Goal: Task Accomplishment & Management: Manage account settings

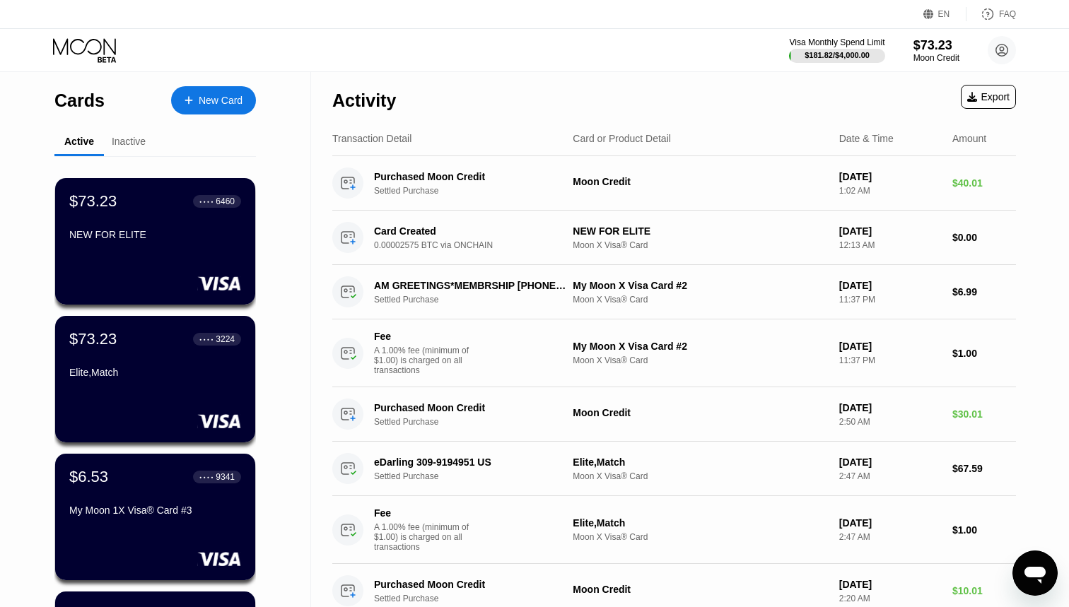
scroll to position [21, 0]
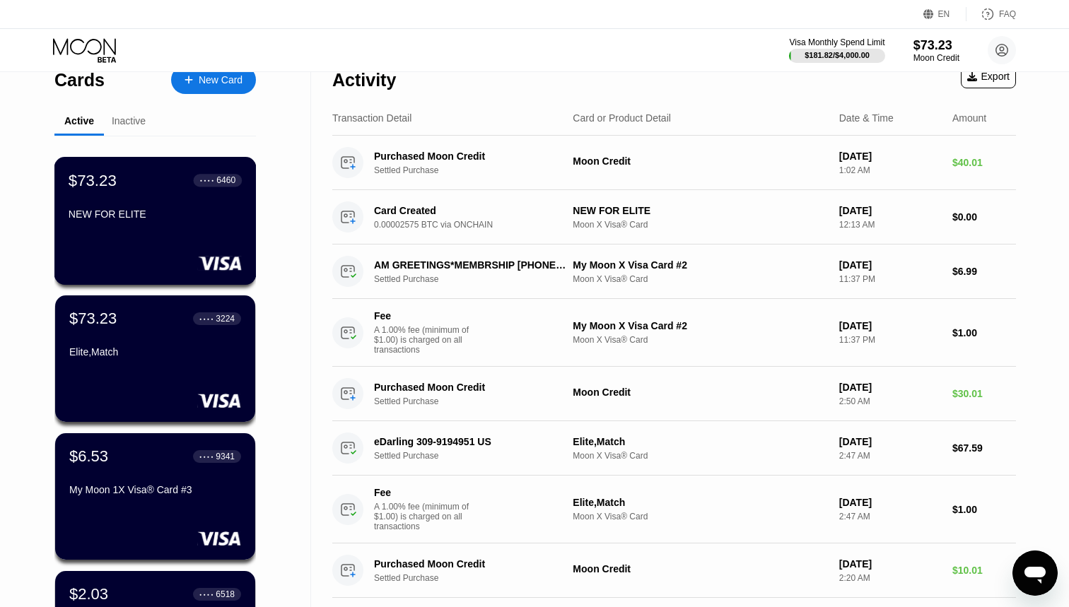
click at [150, 211] on div "NEW FOR ELITE" at bounding box center [155, 214] width 173 height 11
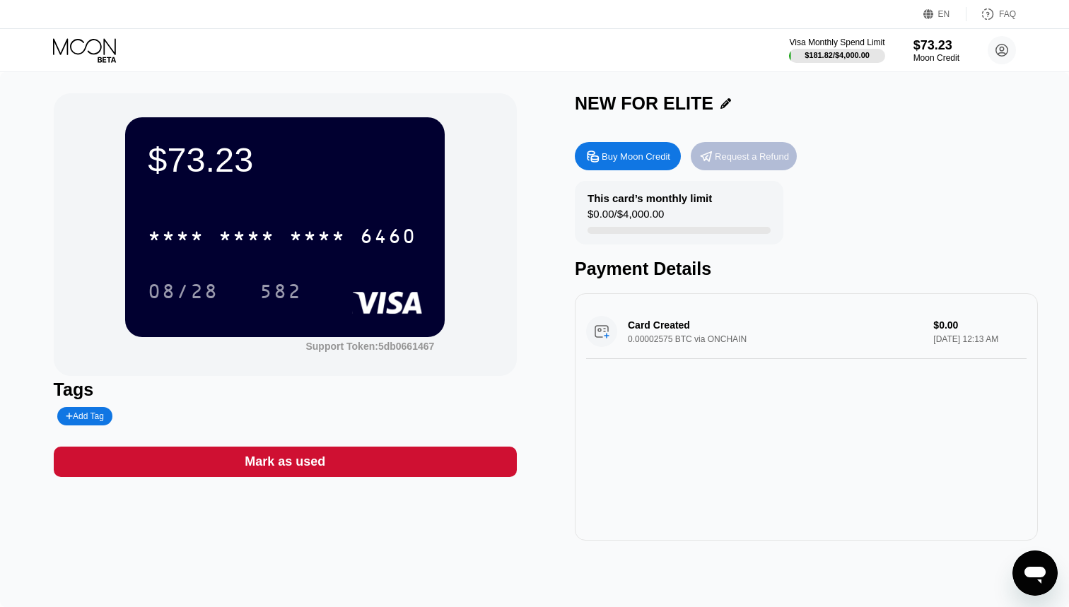
click at [744, 162] on div "Request a Refund" at bounding box center [752, 157] width 74 height 12
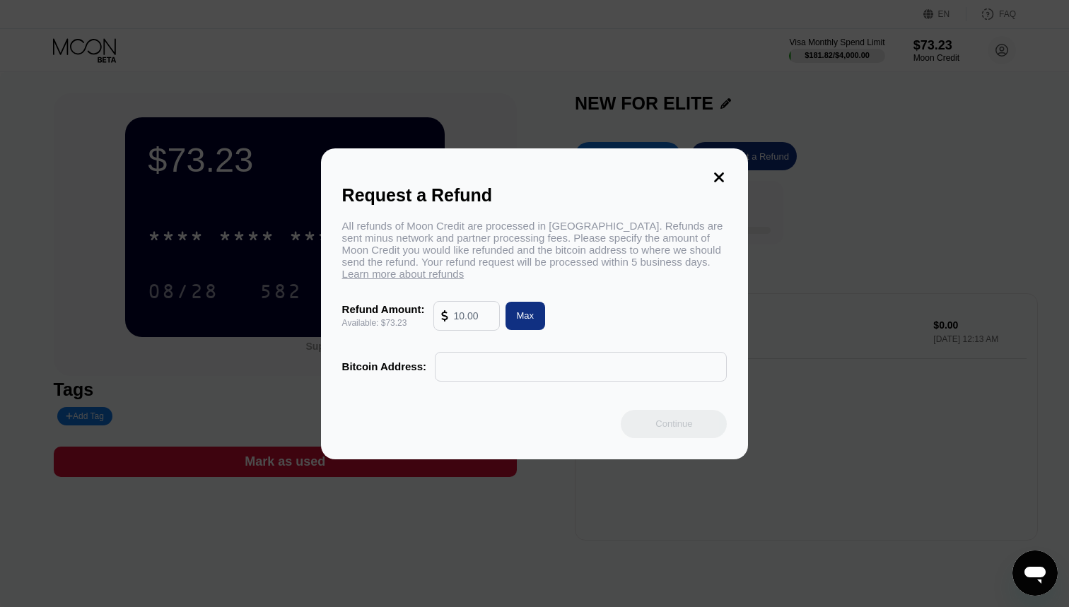
click at [512, 306] on div "Max" at bounding box center [526, 316] width 40 height 28
type input "73.23"
paste input "bc1qd0lezwrq36lnlq96w7tall3nxalq3r8ee8g4jv"
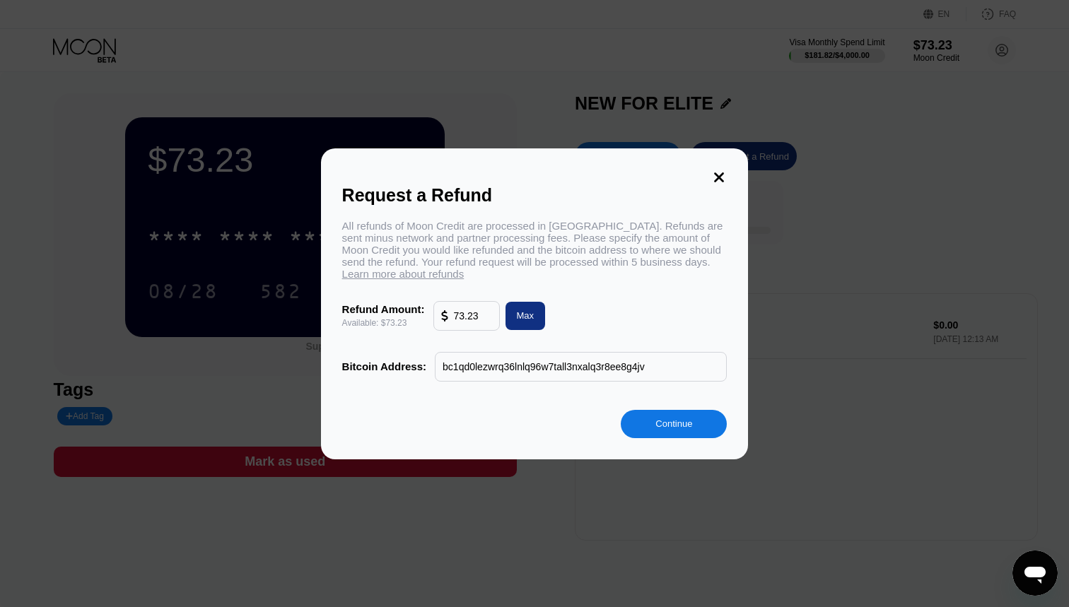
type input "bc1qd0lezwrq36lnlq96w7tall3nxalq3r8ee8g4jv"
click at [662, 430] on div "Continue" at bounding box center [674, 424] width 37 height 12
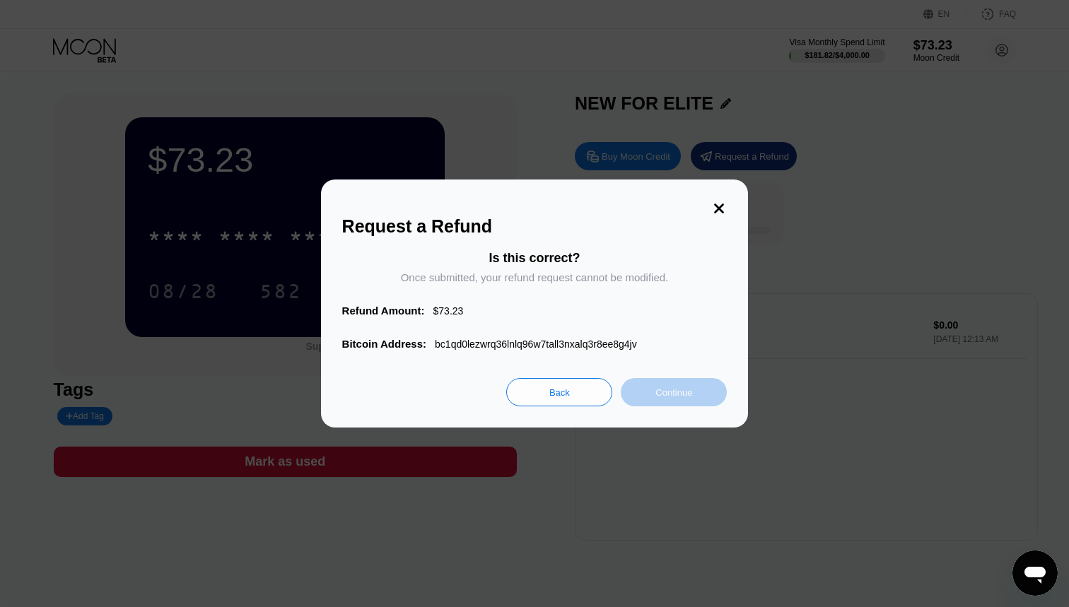
click at [670, 391] on div "Continue" at bounding box center [674, 393] width 37 height 12
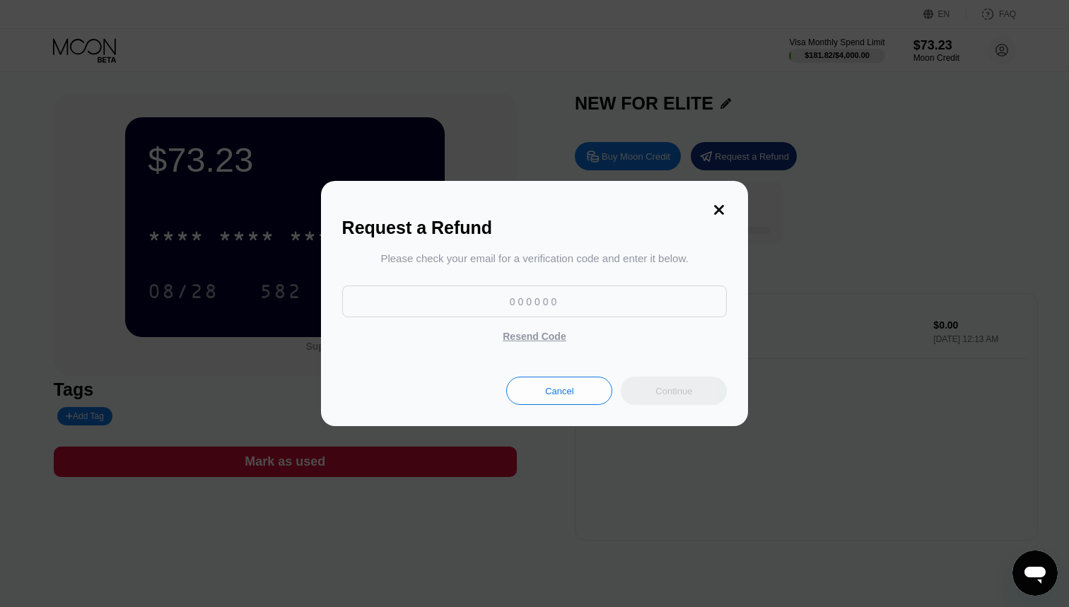
click at [544, 299] on input at bounding box center [534, 302] width 385 height 32
type input "641313"
click at [665, 399] on div "Continue" at bounding box center [674, 391] width 106 height 28
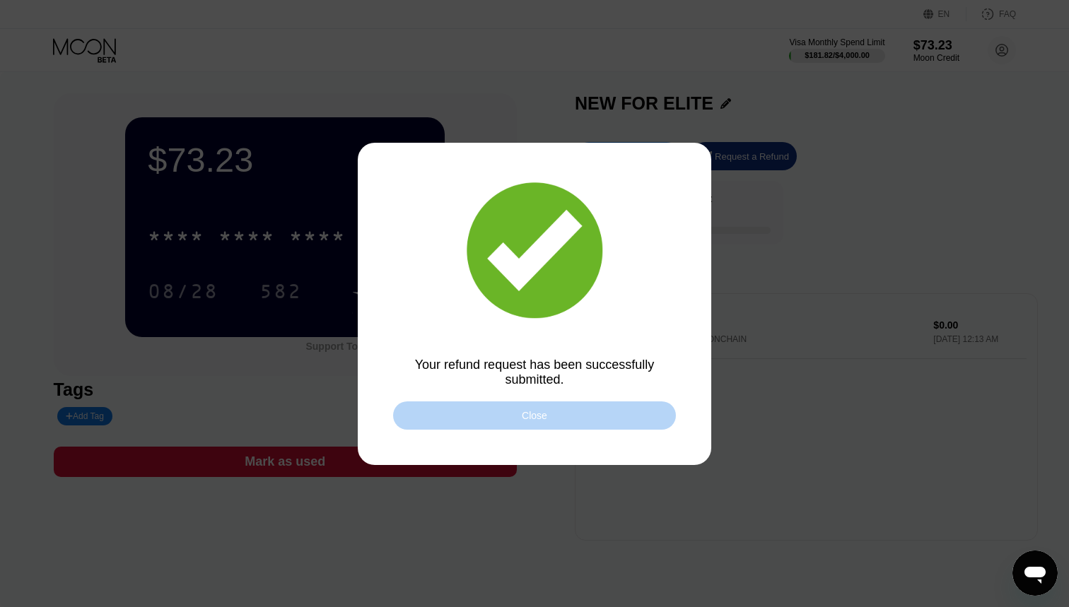
click at [618, 422] on div "Close" at bounding box center [534, 416] width 283 height 28
